Goal: Transaction & Acquisition: Obtain resource

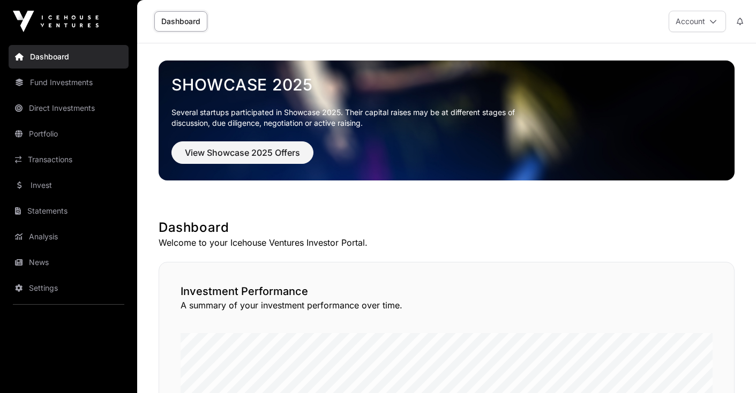
drag, startPoint x: 753, startPoint y: 239, endPoint x: 754, endPoint y: 197, distance: 41.8
click at [715, 17] on button "Account" at bounding box center [697, 21] width 57 height 21
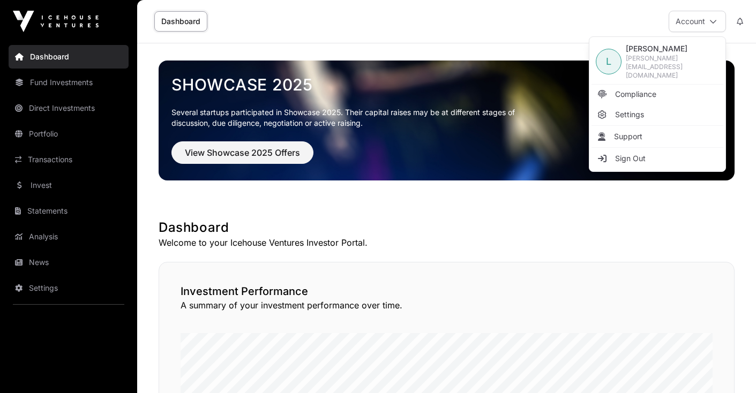
click at [62, 86] on link "Fund Investments" at bounding box center [69, 83] width 120 height 24
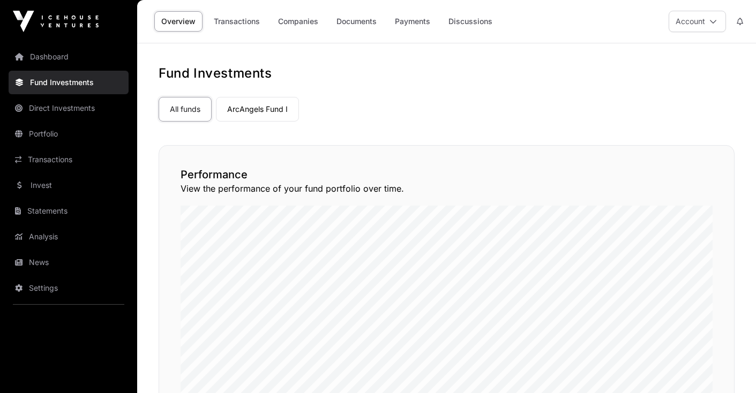
click at [269, 115] on link "ArcAngels Fund I" at bounding box center [257, 109] width 83 height 25
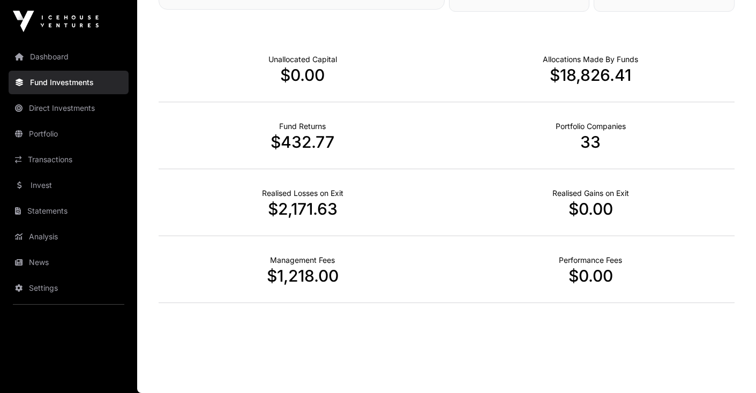
scroll to position [375, 0]
click at [32, 136] on link "Portfolio" at bounding box center [69, 134] width 120 height 24
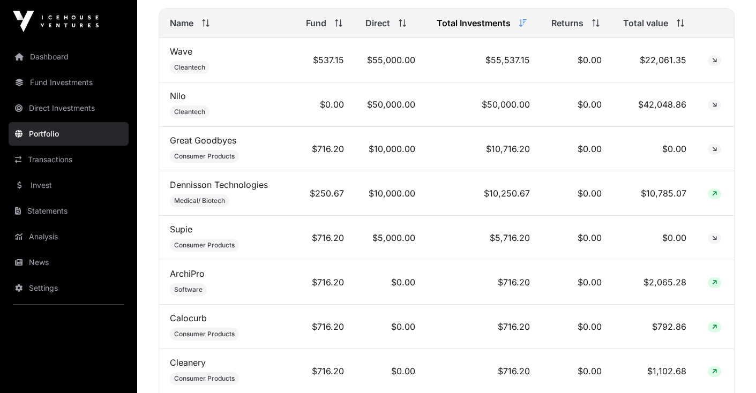
scroll to position [488, 0]
click at [181, 99] on link "Nilo" at bounding box center [178, 96] width 16 height 11
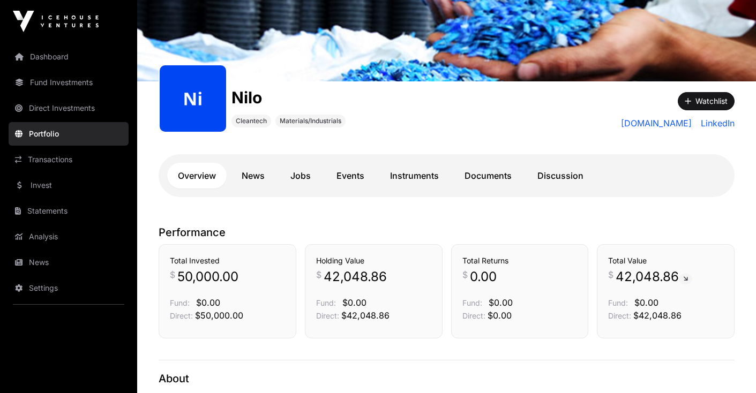
scroll to position [100, 0]
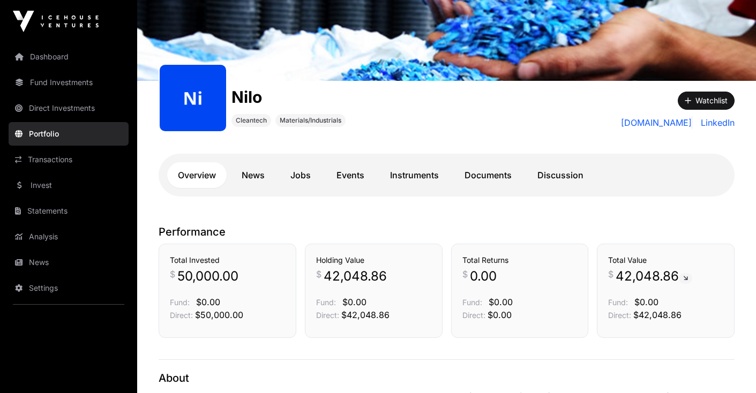
click at [256, 172] on link "News" at bounding box center [253, 175] width 44 height 26
click at [258, 182] on link "News" at bounding box center [253, 175] width 44 height 26
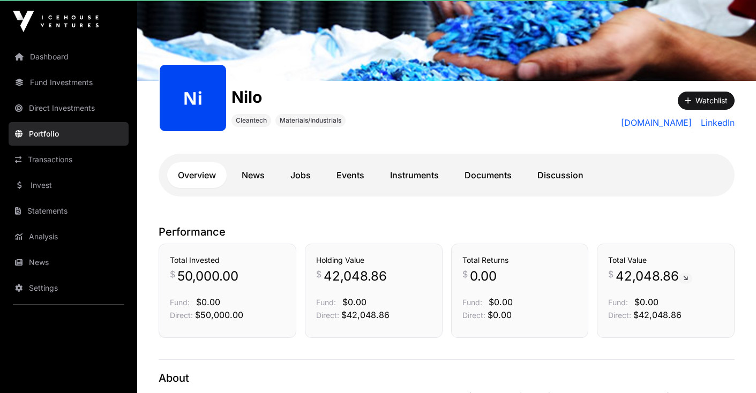
click at [266, 169] on link "News" at bounding box center [253, 175] width 44 height 26
click at [490, 180] on link "Documents" at bounding box center [488, 175] width 69 height 26
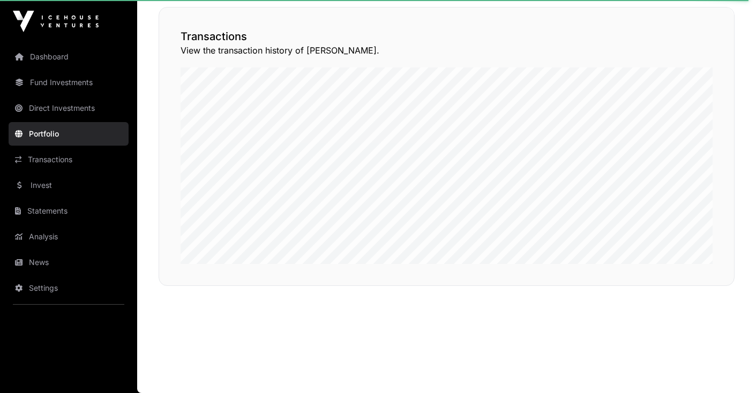
scroll to position [0, 0]
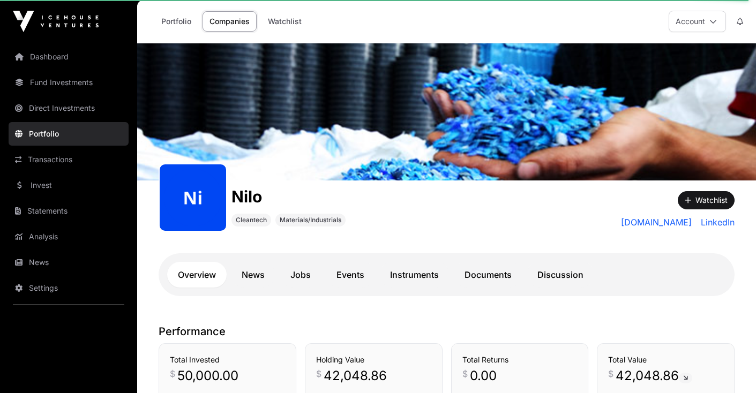
click at [487, 273] on link "Documents" at bounding box center [488, 275] width 69 height 26
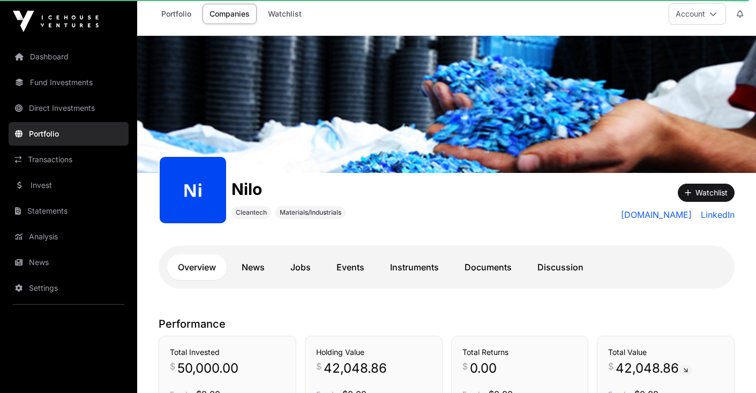
scroll to position [9, 0]
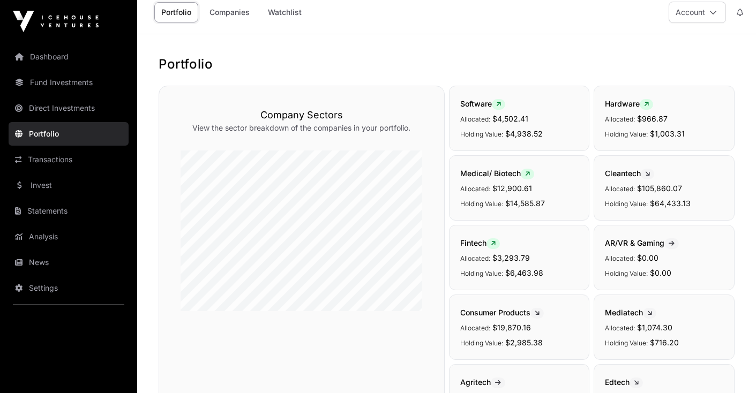
scroll to position [488, 0]
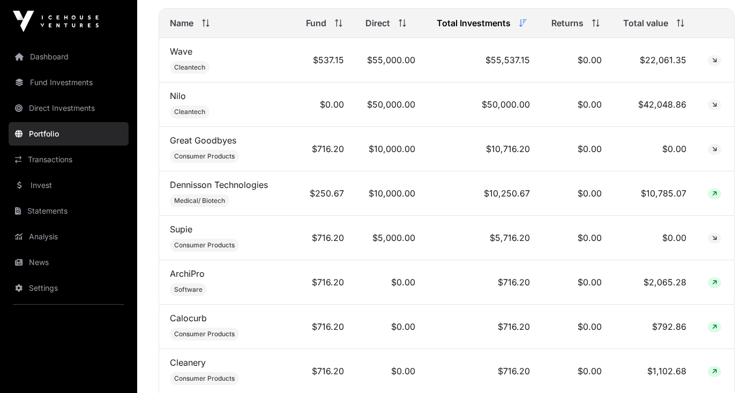
click at [195, 183] on link "Dennisson Technologies" at bounding box center [219, 185] width 98 height 11
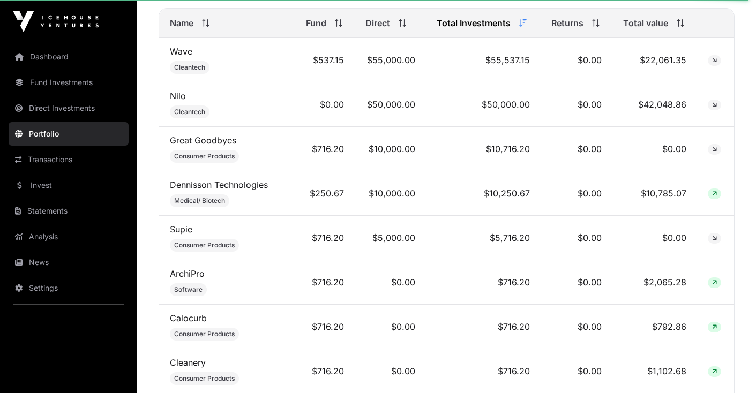
click at [249, 183] on link "Dennisson Technologies" at bounding box center [219, 185] width 98 height 11
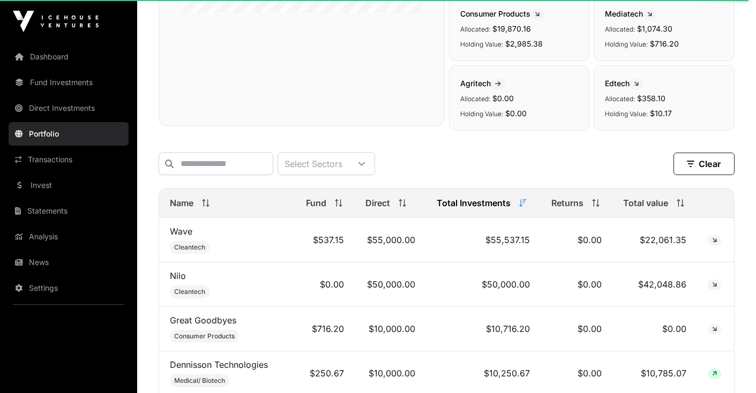
scroll to position [304, 0]
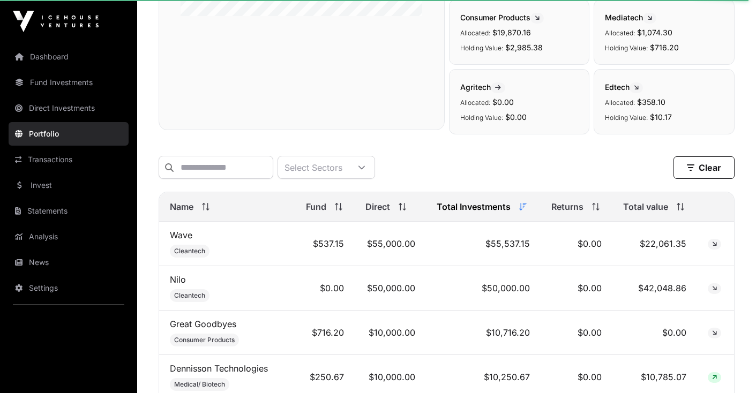
click at [335, 209] on icon at bounding box center [339, 207] width 8 height 8
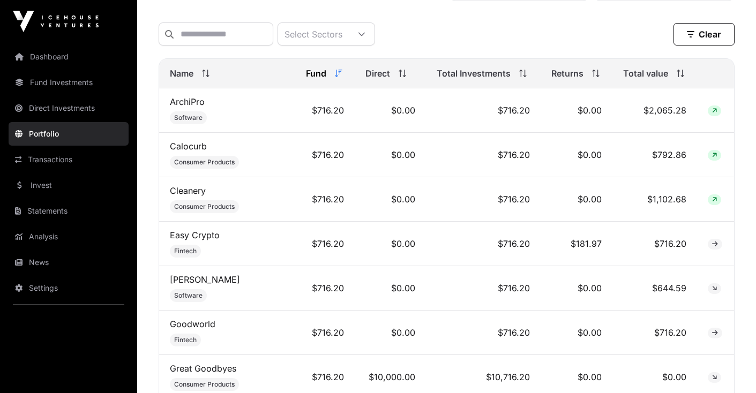
scroll to position [436, 0]
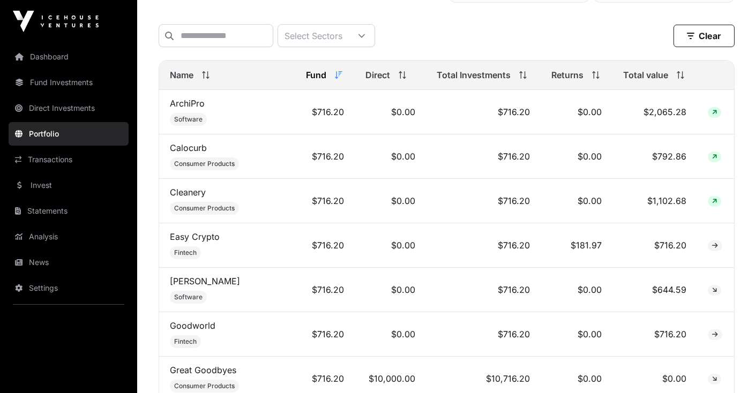
click at [66, 207] on link "Statements" at bounding box center [69, 211] width 120 height 24
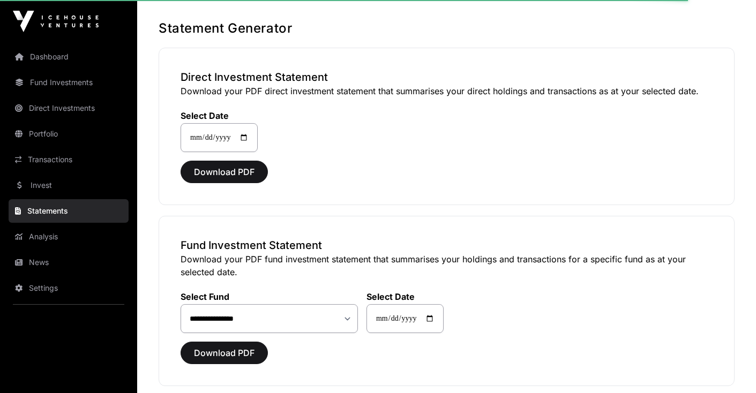
scroll to position [45, 0]
click at [235, 169] on span "Download PDF" at bounding box center [224, 172] width 61 height 13
click at [219, 172] on span "Download PDF" at bounding box center [224, 172] width 61 height 13
click at [704, 135] on div "**********" at bounding box center [447, 125] width 532 height 55
click at [344, 321] on select "**********" at bounding box center [269, 318] width 177 height 29
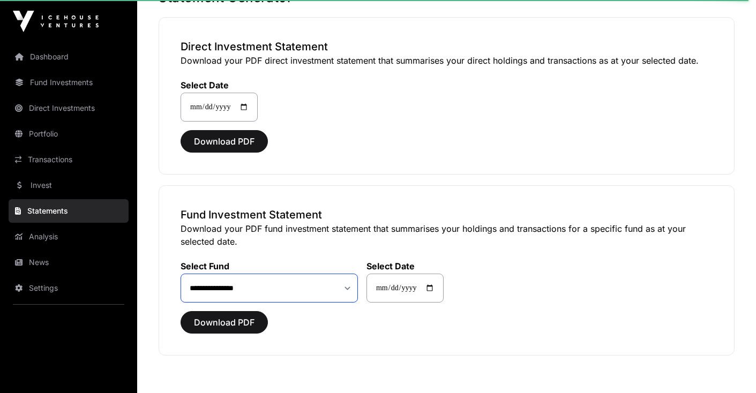
scroll to position [73, 0]
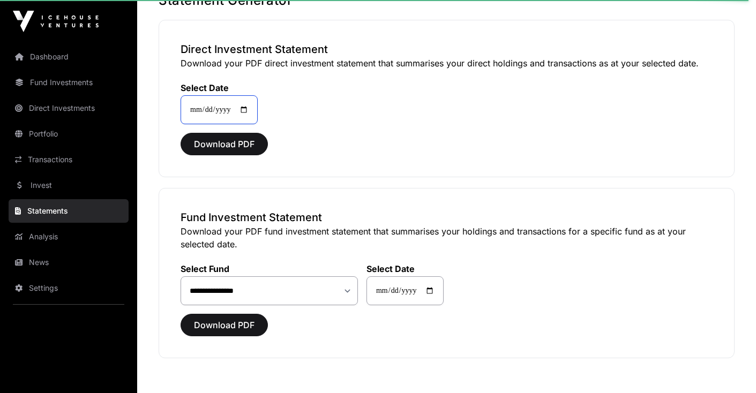
click at [236, 107] on input "**********" at bounding box center [219, 109] width 77 height 29
type input "**********"
click at [294, 166] on div "**********" at bounding box center [447, 99] width 576 height 158
click at [224, 141] on span "Download PDF" at bounding box center [224, 144] width 61 height 13
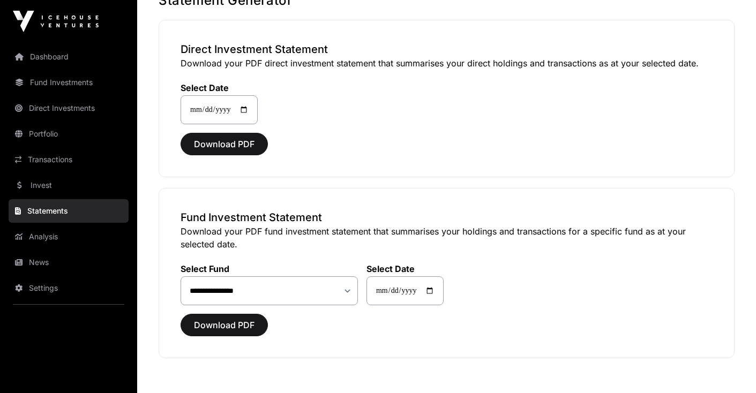
click at [340, 51] on main "**********" at bounding box center [446, 210] width 619 height 478
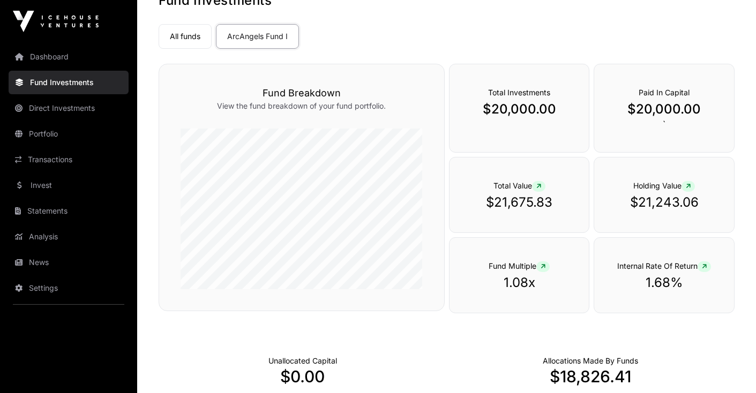
click at [84, 80] on link "Fund Investments" at bounding box center [69, 83] width 120 height 24
drag, startPoint x: 639, startPoint y: 393, endPoint x: 84, endPoint y: 76, distance: 639.3
click at [84, 76] on link "Fund Investments" at bounding box center [69, 83] width 120 height 24
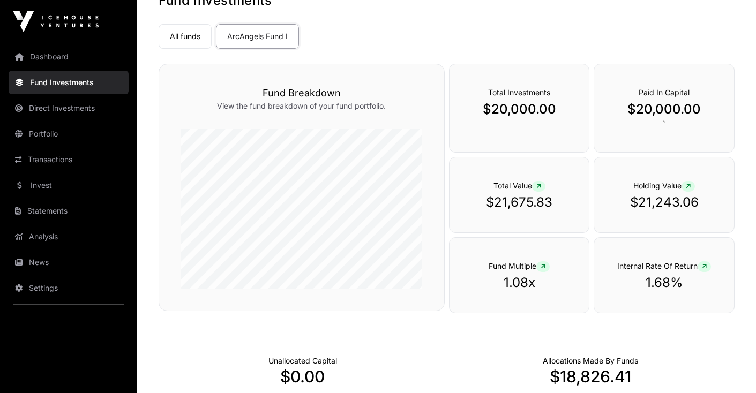
click at [84, 76] on link "Fund Investments" at bounding box center [69, 83] width 120 height 24
click at [36, 59] on link "Dashboard" at bounding box center [69, 57] width 120 height 24
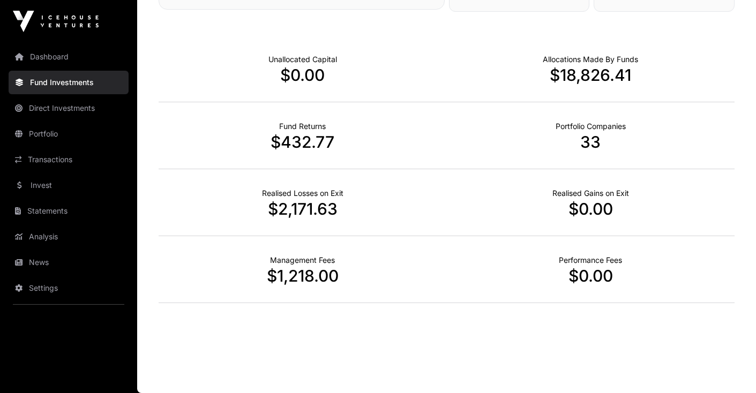
scroll to position [375, 0]
click at [41, 210] on link "Statements" at bounding box center [69, 211] width 120 height 24
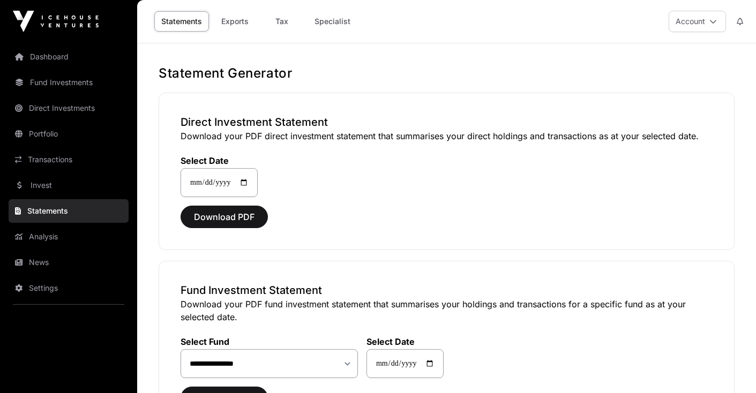
click at [282, 21] on link "Tax" at bounding box center [281, 21] width 43 height 20
click at [287, 21] on link "Tax" at bounding box center [281, 21] width 43 height 20
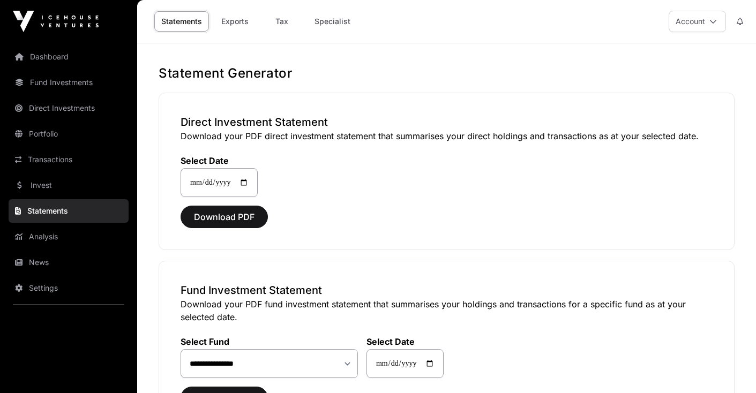
click at [287, 21] on link "Tax" at bounding box center [281, 21] width 43 height 20
click at [194, 21] on link "Statements" at bounding box center [181, 21] width 55 height 20
click at [285, 21] on link "Tax" at bounding box center [281, 21] width 43 height 20
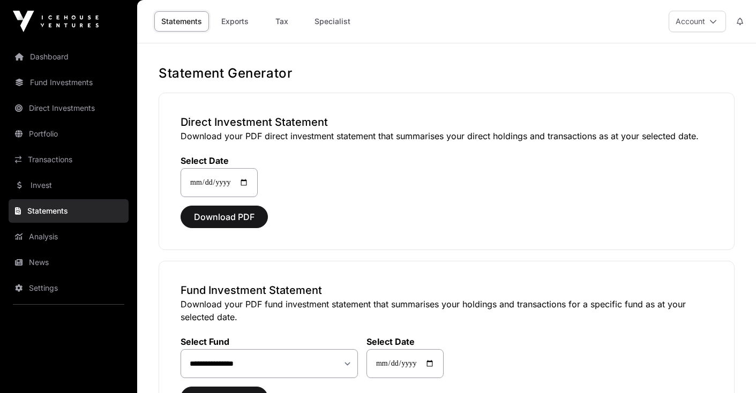
click at [235, 21] on link "Exports" at bounding box center [234, 21] width 43 height 20
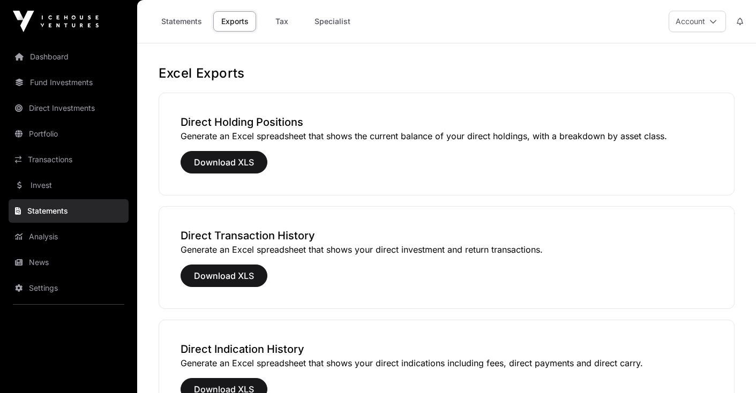
click at [284, 21] on link "Tax" at bounding box center [281, 21] width 43 height 20
click at [187, 20] on link "Statements" at bounding box center [181, 21] width 55 height 20
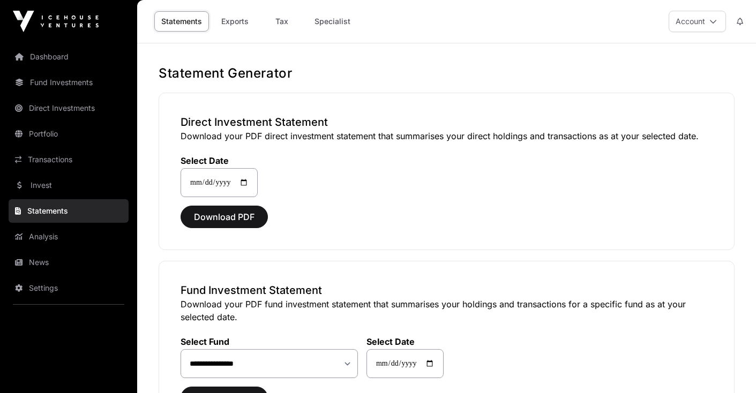
click at [187, 20] on link "Statements" at bounding box center [181, 21] width 55 height 20
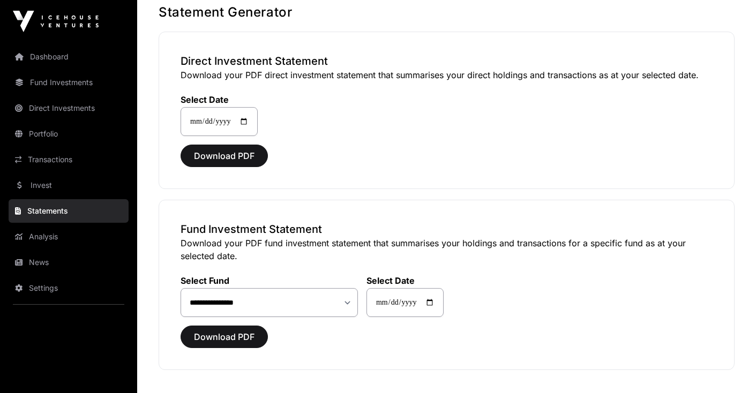
scroll to position [66, 0]
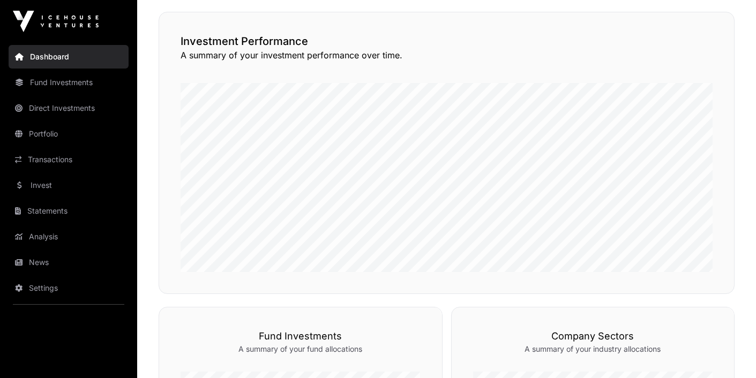
scroll to position [242, 0]
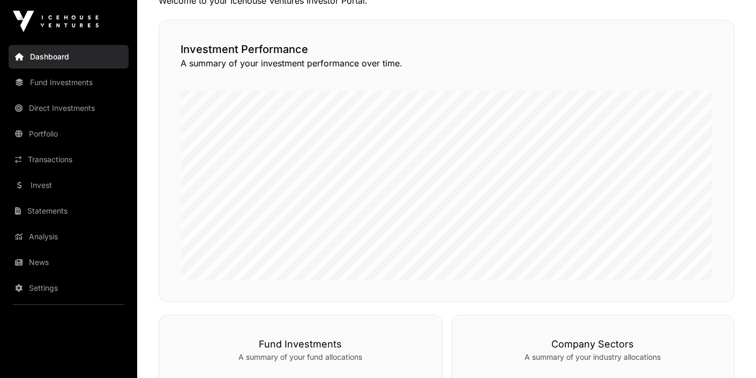
click at [55, 138] on link "Portfolio" at bounding box center [69, 134] width 120 height 24
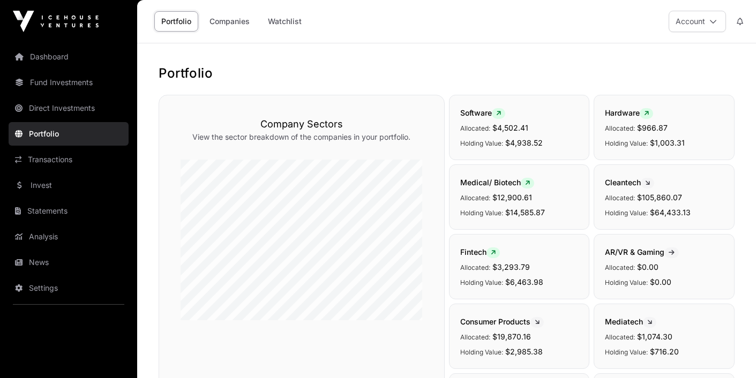
click at [229, 20] on link "Companies" at bounding box center [230, 21] width 54 height 20
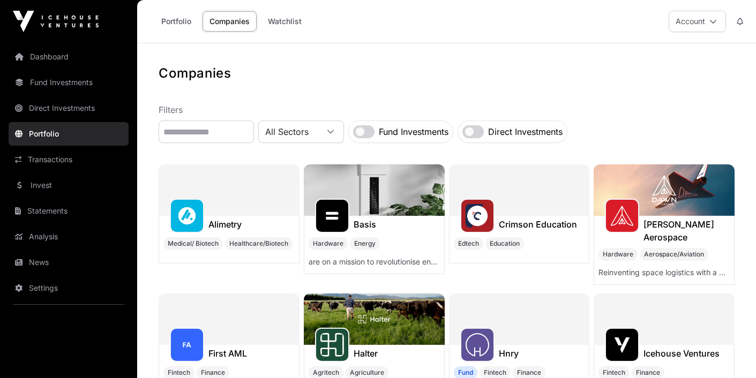
click at [527, 134] on div "Direct Investments" at bounding box center [513, 132] width 110 height 23
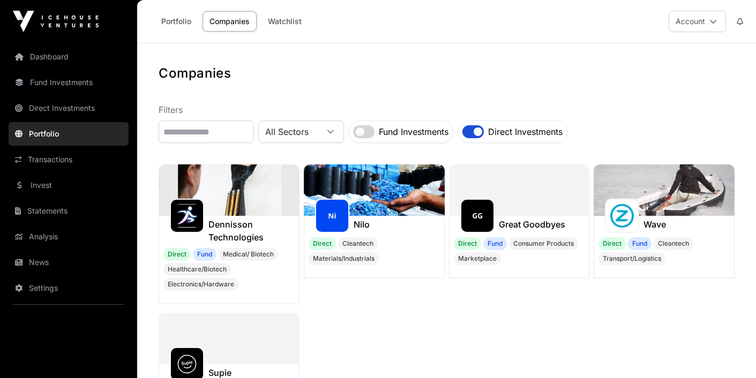
click at [374, 187] on img at bounding box center [374, 190] width 141 height 51
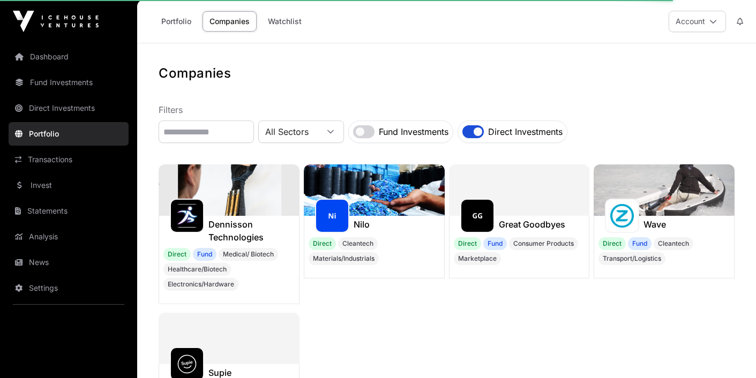
click at [374, 187] on img at bounding box center [374, 190] width 141 height 51
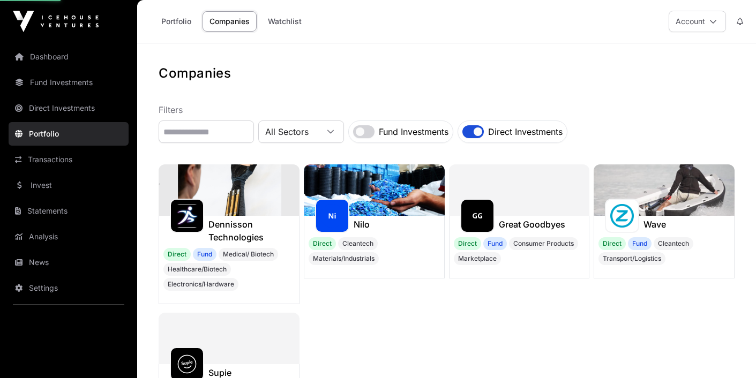
click at [374, 187] on img at bounding box center [374, 190] width 141 height 51
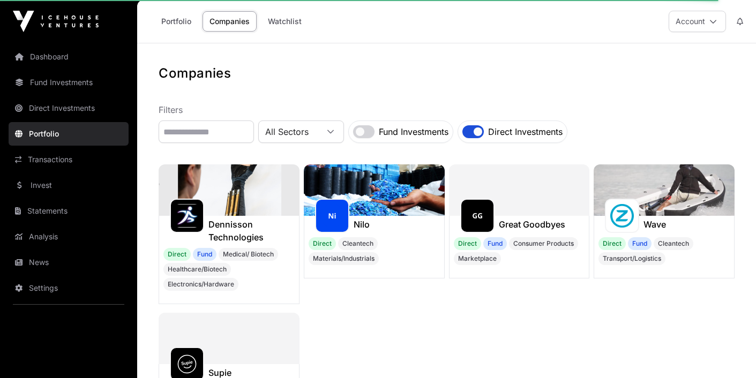
click at [397, 203] on img at bounding box center [374, 190] width 141 height 51
click at [657, 197] on img at bounding box center [664, 190] width 141 height 51
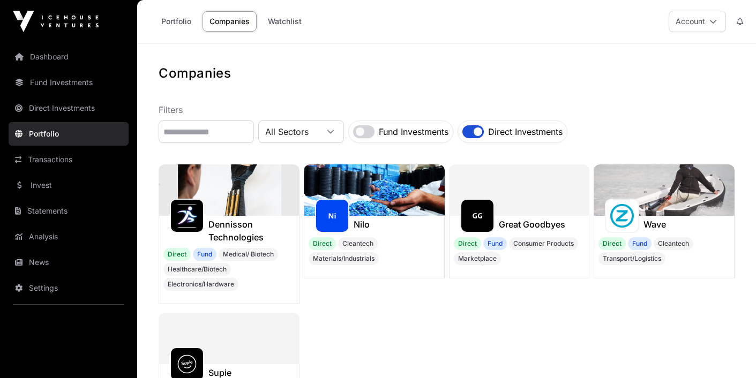
click at [51, 214] on link "Statements" at bounding box center [69, 211] width 120 height 24
click at [59, 57] on link "Dashboard" at bounding box center [69, 57] width 120 height 24
click at [50, 54] on link "Dashboard" at bounding box center [69, 57] width 120 height 24
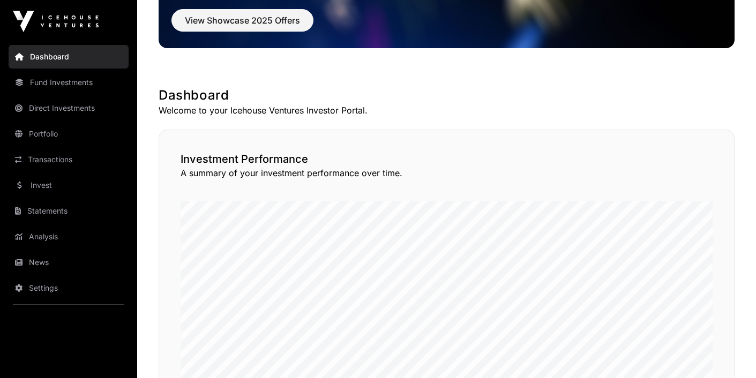
scroll to position [132, 0]
click at [46, 232] on link "Analysis" at bounding box center [69, 237] width 120 height 24
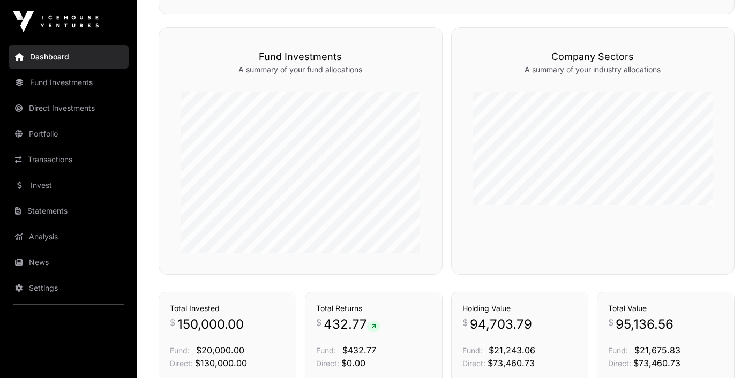
scroll to position [527, 0]
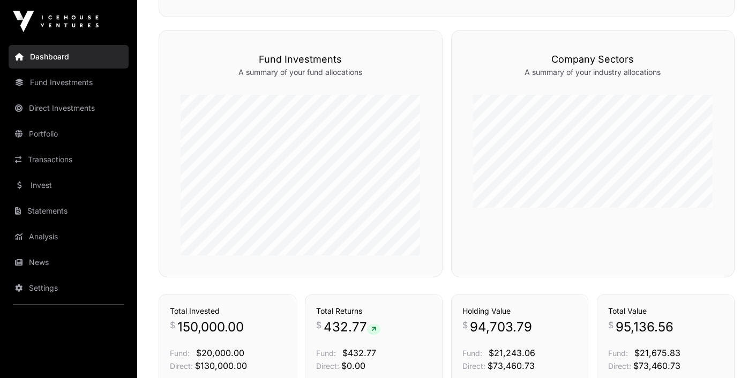
click at [35, 130] on link "Portfolio" at bounding box center [69, 134] width 120 height 24
